Goal: Information Seeking & Learning: Learn about a topic

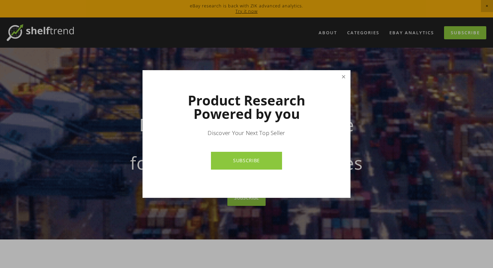
click at [341, 76] on link "Close" at bounding box center [344, 77] width 12 height 12
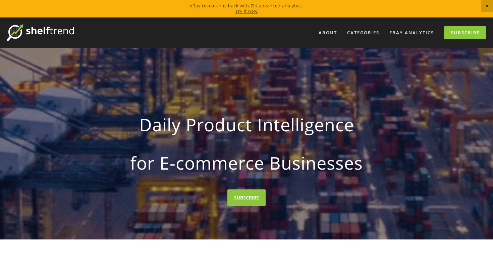
click at [249, 12] on link "Try it now" at bounding box center [246, 11] width 22 height 6
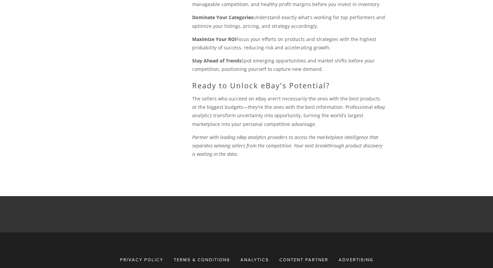
scroll to position [794, 0]
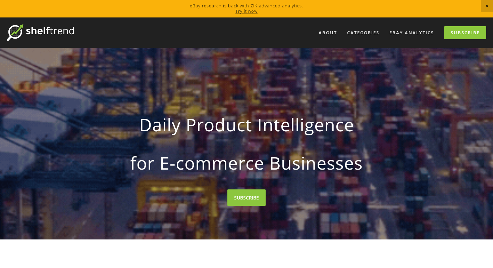
click at [251, 12] on link "Try it now" at bounding box center [246, 11] width 22 height 6
